Goal: Transaction & Acquisition: Purchase product/service

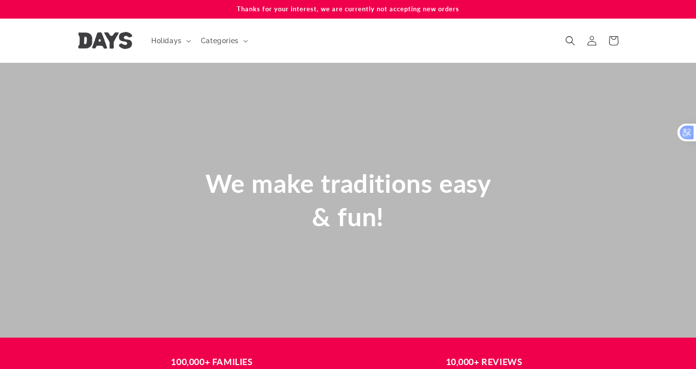
click at [120, 43] on img at bounding box center [105, 40] width 54 height 17
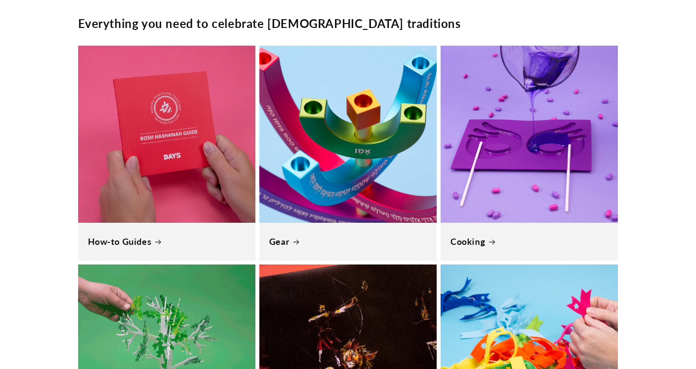
scroll to position [785, 0]
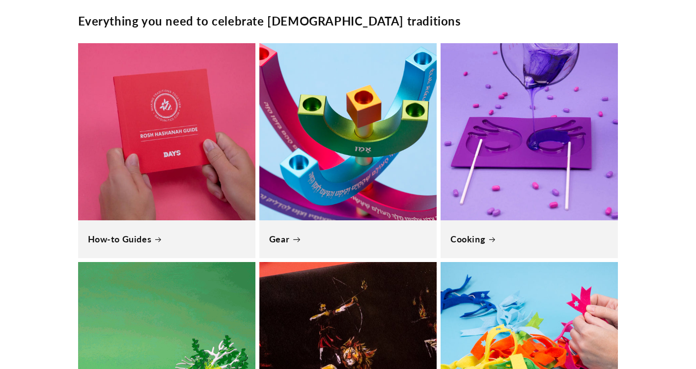
click at [366, 234] on link "Gear" at bounding box center [348, 239] width 158 height 11
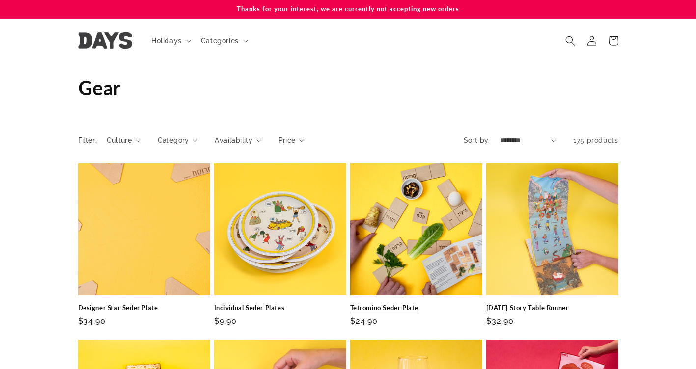
click at [397, 304] on link "Tetromino Seder Plate" at bounding box center [416, 308] width 132 height 8
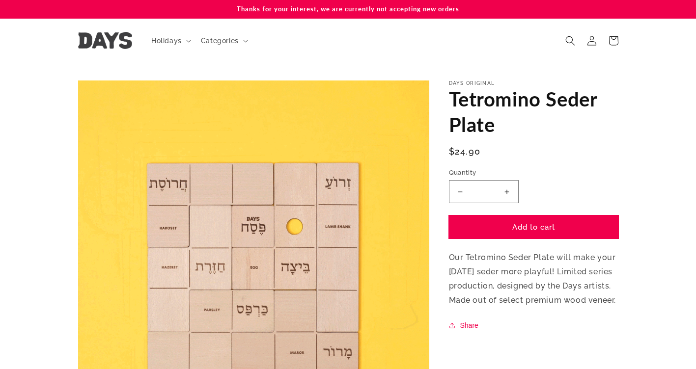
click at [493, 226] on button "Add to cart" at bounding box center [533, 227] width 169 height 23
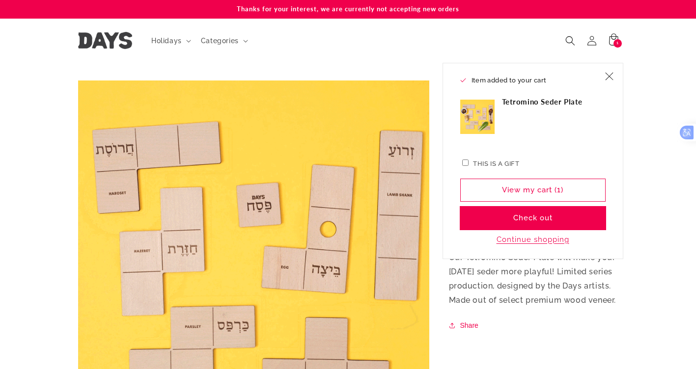
click at [542, 220] on button "Check out" at bounding box center [532, 218] width 145 height 23
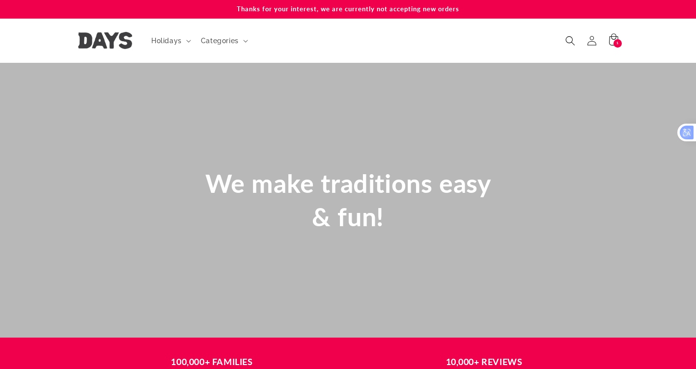
scroll to position [0, 36]
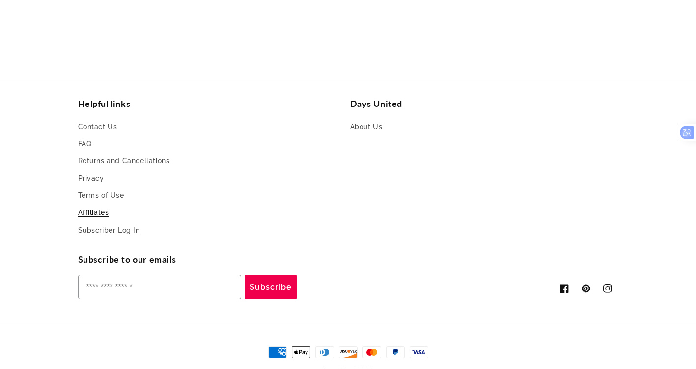
click at [95, 213] on link "Affiliates" at bounding box center [93, 212] width 31 height 17
